Goal: Task Accomplishment & Management: Complete application form

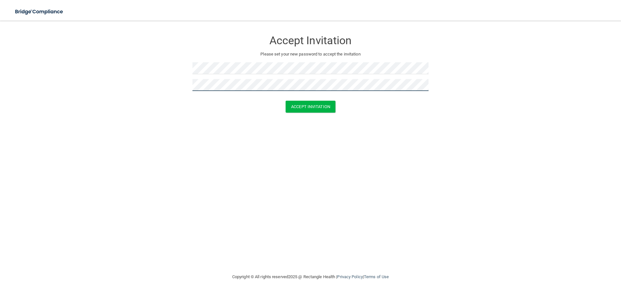
click at [285, 101] on button "Accept Invitation" at bounding box center [310, 107] width 50 height 12
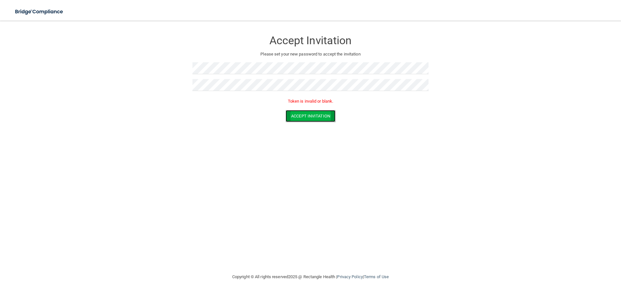
click at [304, 118] on button "Accept Invitation" at bounding box center [310, 116] width 50 height 12
click at [176, 87] on form "Accept Invitation Please set your new password to accept the invitation Token i…" at bounding box center [310, 78] width 595 height 103
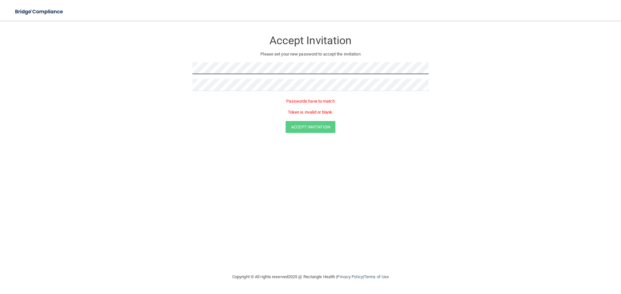
click at [150, 55] on form "Accept Invitation Please set your new password to accept the invitation Passwor…" at bounding box center [310, 84] width 595 height 114
click at [184, 209] on div "Accept Invitation Please set your new password to accept the invitation Passwor…" at bounding box center [310, 147] width 595 height 240
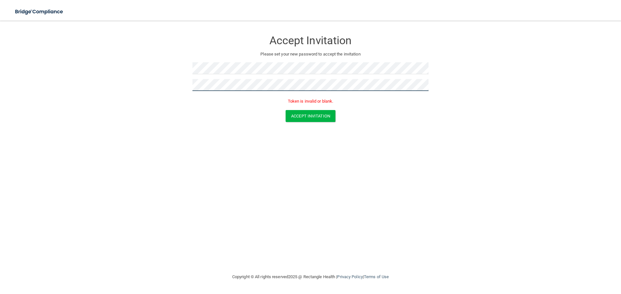
click at [285, 110] on button "Accept Invitation" at bounding box center [310, 116] width 50 height 12
click at [311, 117] on button "Accept Invitation" at bounding box center [310, 116] width 50 height 12
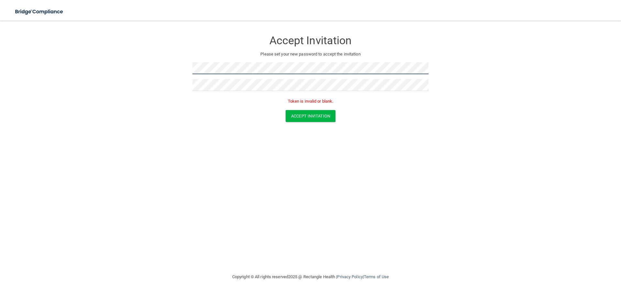
click at [152, 70] on form "Accept Invitation Please set your new password to accept the invitation Token i…" at bounding box center [310, 78] width 595 height 103
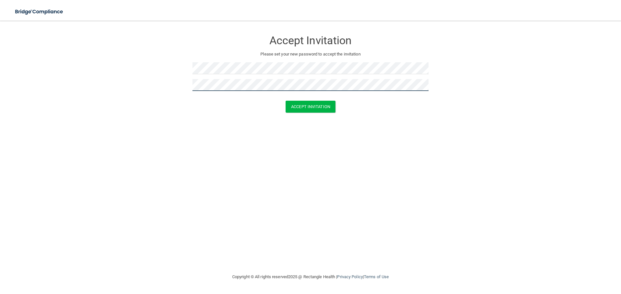
click at [285, 101] on button "Accept Invitation" at bounding box center [310, 107] width 50 height 12
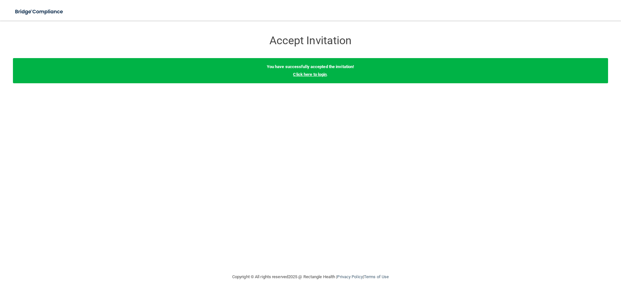
click at [305, 76] on link "Click here to login" at bounding box center [310, 74] width 34 height 5
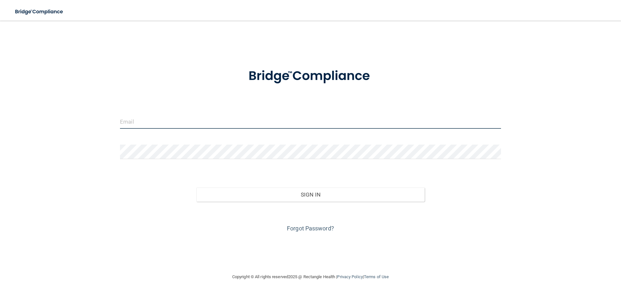
click at [154, 121] on input "email" at bounding box center [310, 121] width 381 height 15
type input "[PERSON_NAME][EMAIL_ADDRESS][PERSON_NAME][DOMAIN_NAME]"
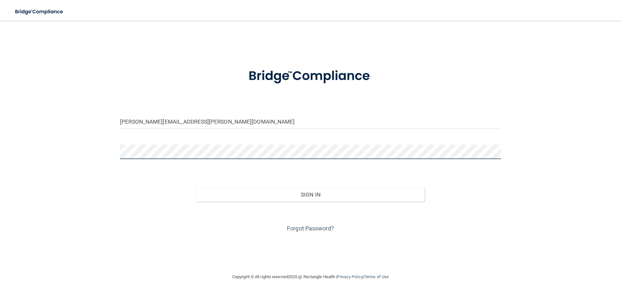
click at [196, 188] on button "Sign In" at bounding box center [310, 195] width 229 height 14
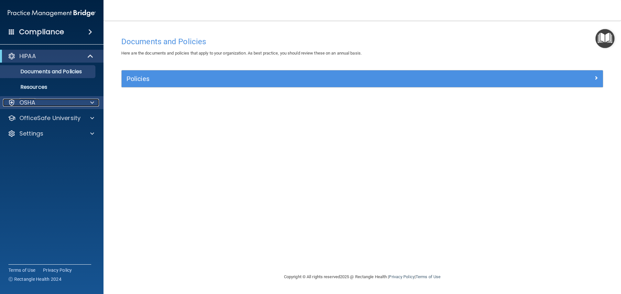
click at [50, 104] on div "OSHA" at bounding box center [43, 103] width 80 height 8
